Goal: Check status: Check status

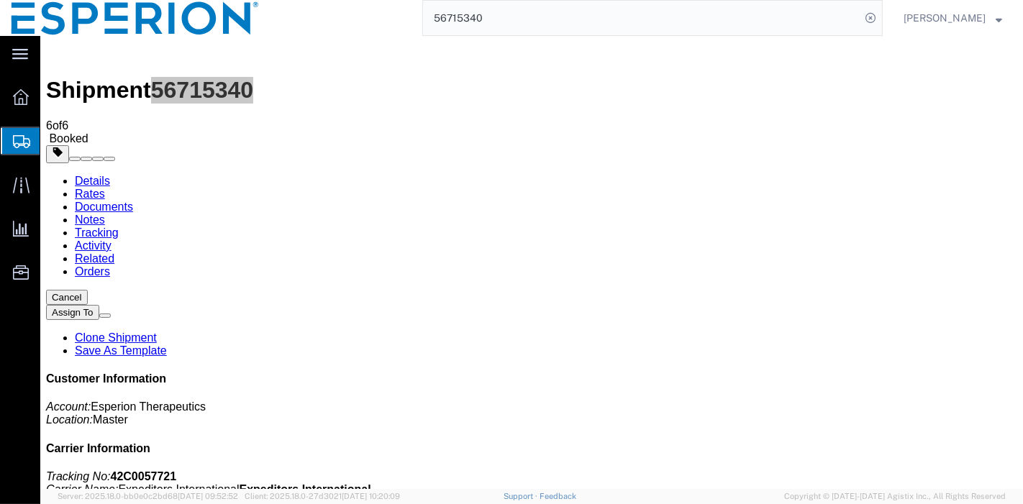
drag, startPoint x: 685, startPoint y: 20, endPoint x: 666, endPoint y: 19, distance: 18.7
click at [679, 20] on input "56715340" at bounding box center [641, 18] width 437 height 35
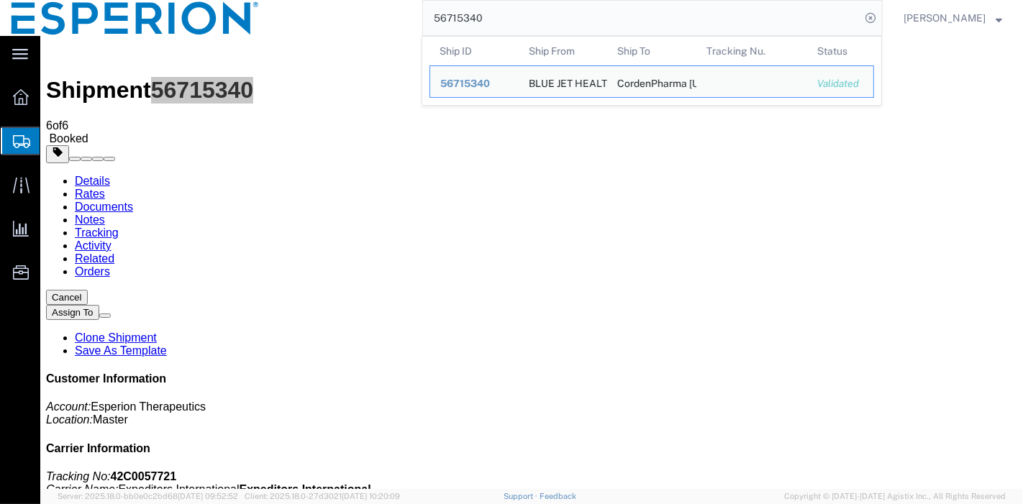
drag, startPoint x: 517, startPoint y: 15, endPoint x: 363, endPoint y: 2, distance: 153.8
click at [363, 2] on div "56715340 Ship ID Ship From Ship To Tracking Nu. Status Ship ID 56715340 Ship Fr…" at bounding box center [577, 18] width 612 height 36
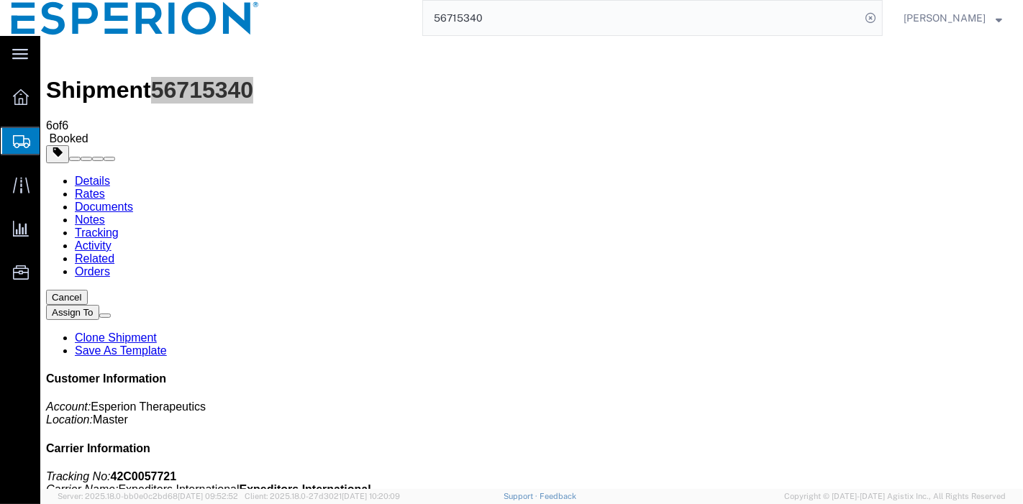
paste input "32803"
click at [859, 19] on input "56732803" at bounding box center [641, 18] width 437 height 35
type input "56732803"
click at [867, 18] on icon at bounding box center [871, 18] width 20 height 20
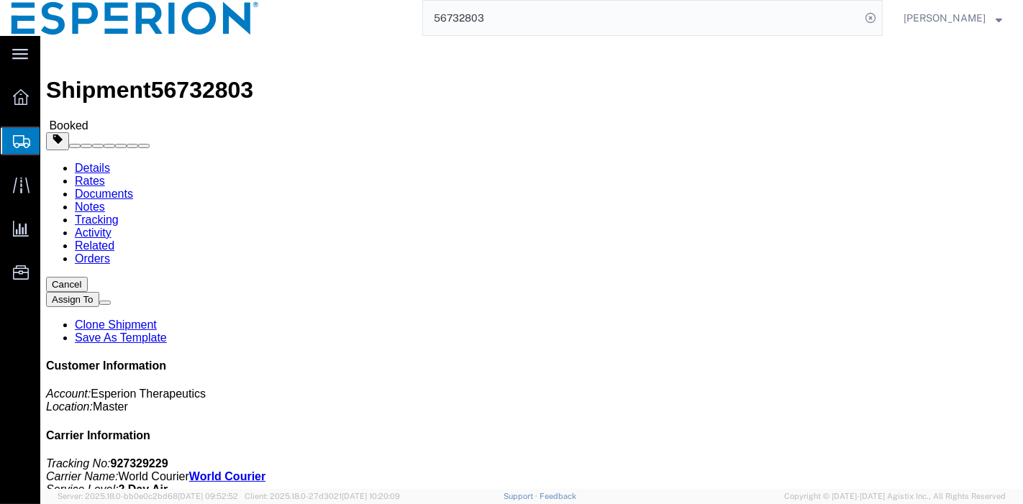
click link "Documents"
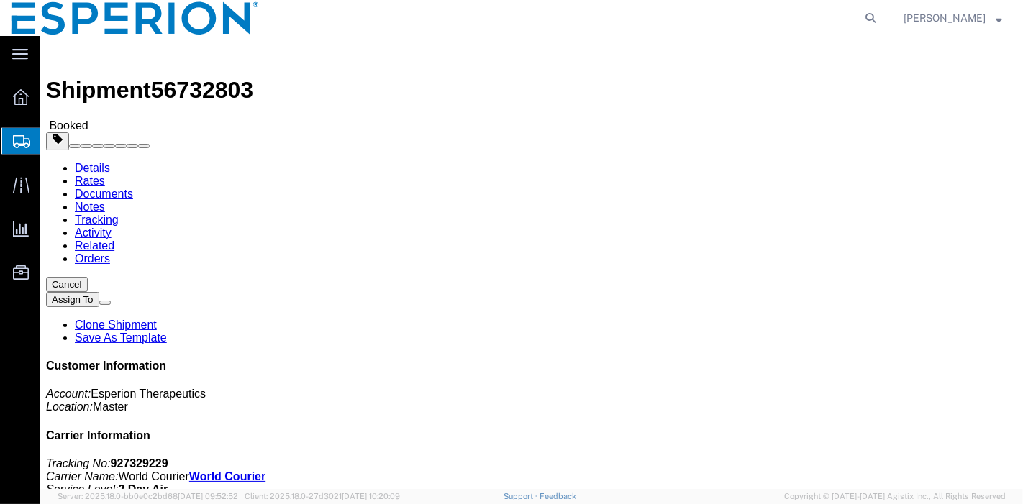
click link "Documents"
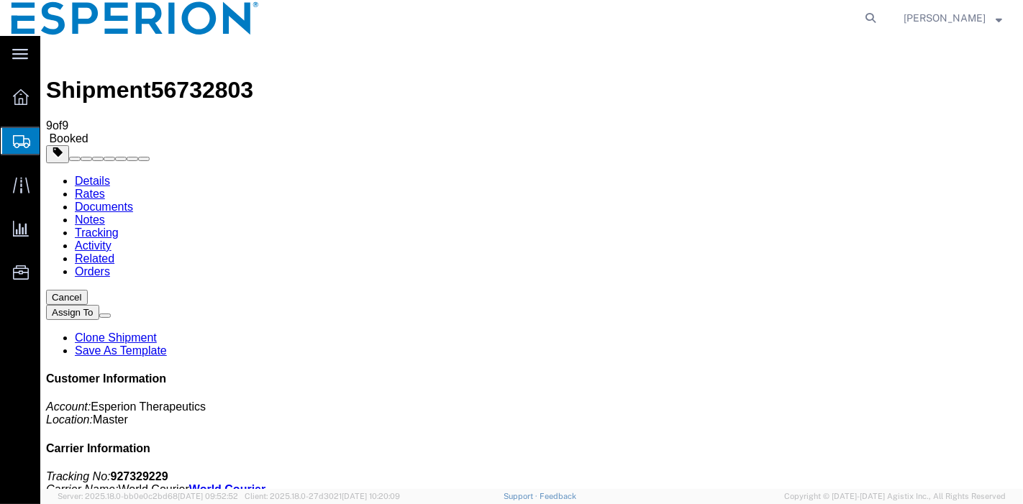
checkbox input "true"
